Goal: Obtain resource: Download file/media

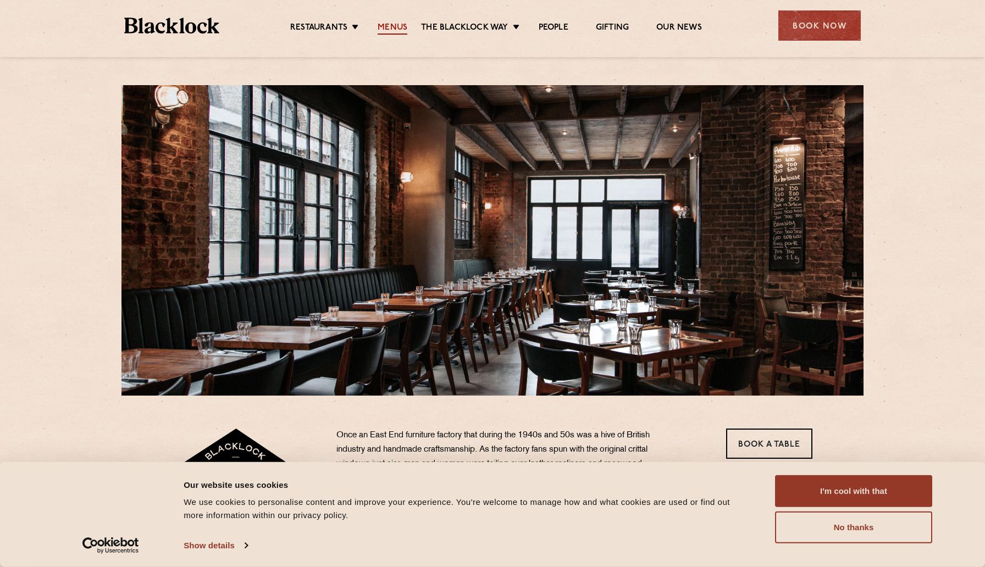
click at [393, 29] on link "Menus" at bounding box center [393, 29] width 30 height 12
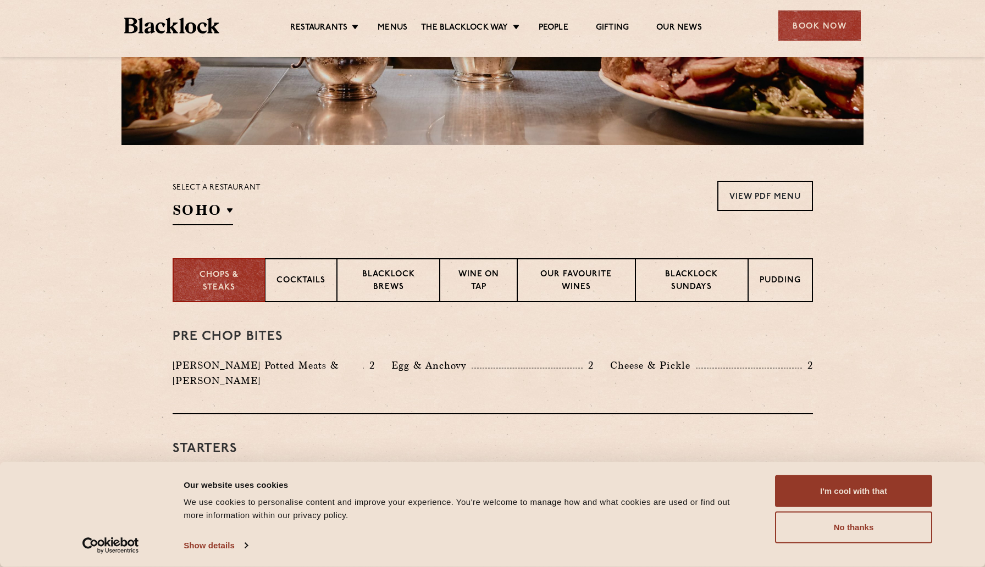
scroll to position [252, 0]
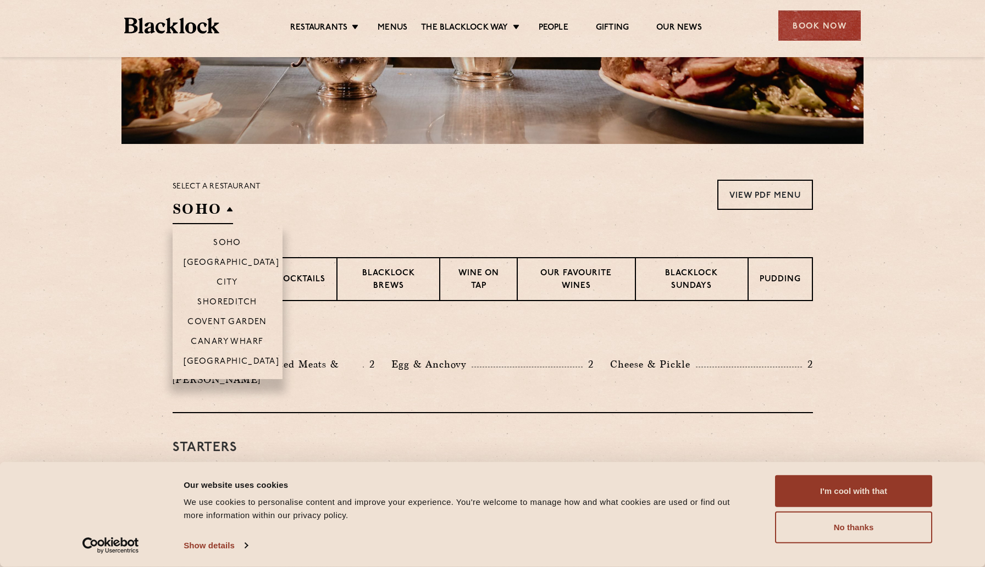
click at [223, 213] on h2 "SOHO" at bounding box center [203, 212] width 60 height 25
click at [241, 302] on p "Shoreditch" at bounding box center [227, 303] width 60 height 11
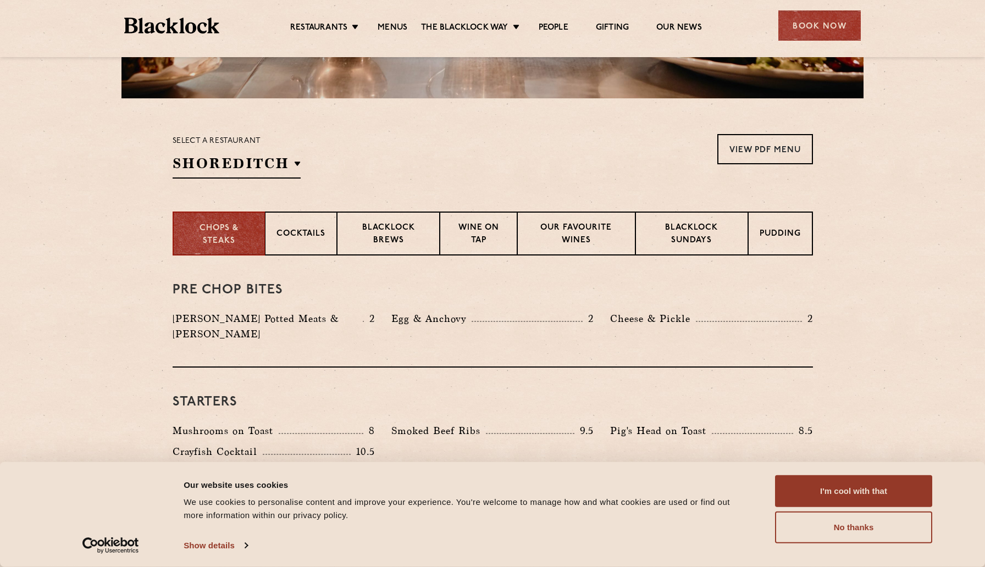
scroll to position [297, 0]
click at [796, 153] on link "View PDF Menu" at bounding box center [765, 150] width 96 height 30
